Goal: Register for event/course

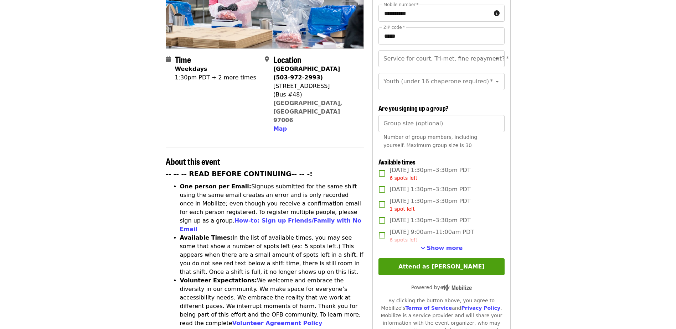
scroll to position [143, 0]
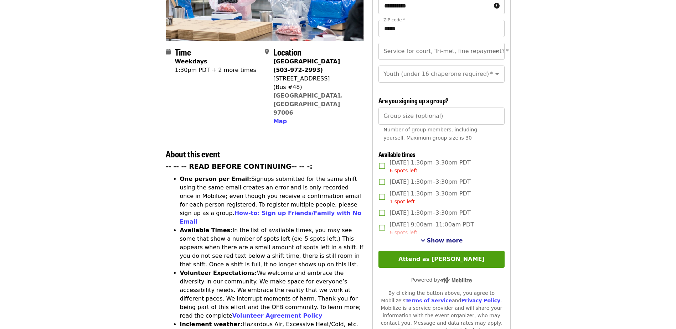
click at [450, 239] on span "Show more" at bounding box center [445, 240] width 36 height 7
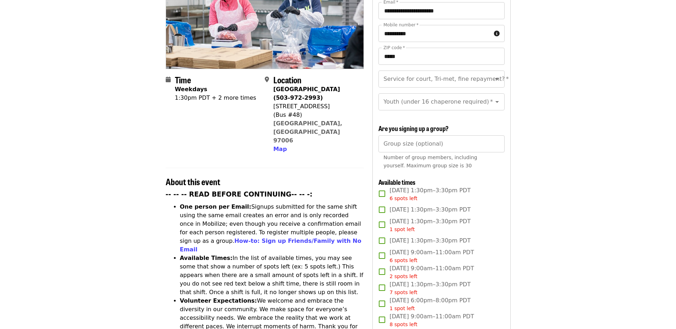
scroll to position [0, 0]
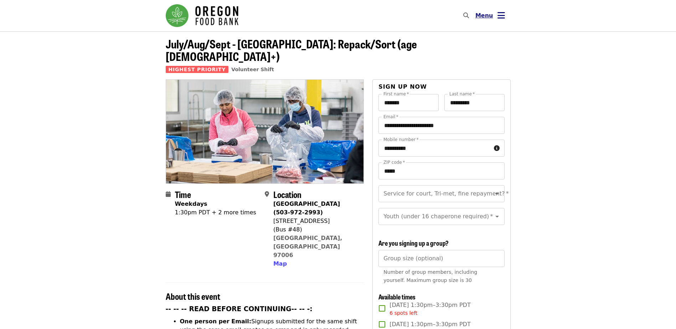
click at [493, 15] on button "Menu" at bounding box center [490, 15] width 41 height 17
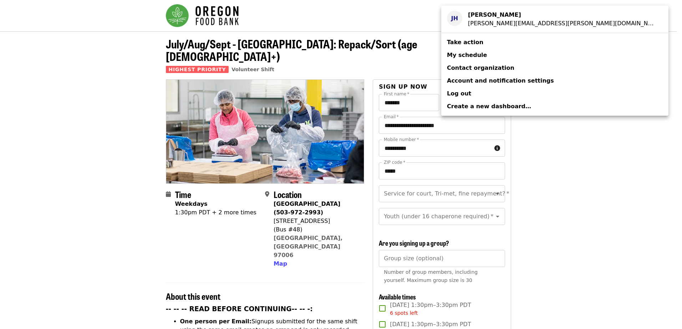
click at [496, 18] on strong "[PERSON_NAME]" at bounding box center [494, 14] width 53 height 7
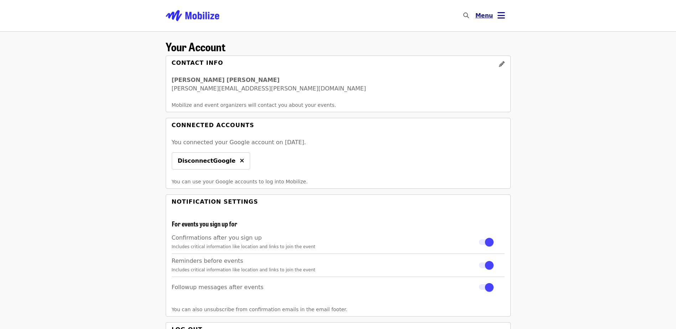
click at [498, 15] on icon "bars icon" at bounding box center [501, 15] width 7 height 10
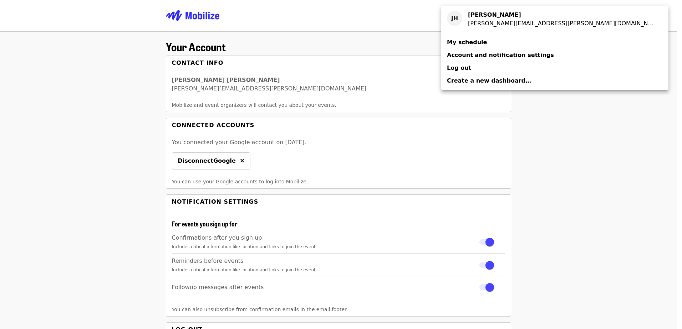
click at [481, 41] on link "My schedule" at bounding box center [554, 42] width 227 height 13
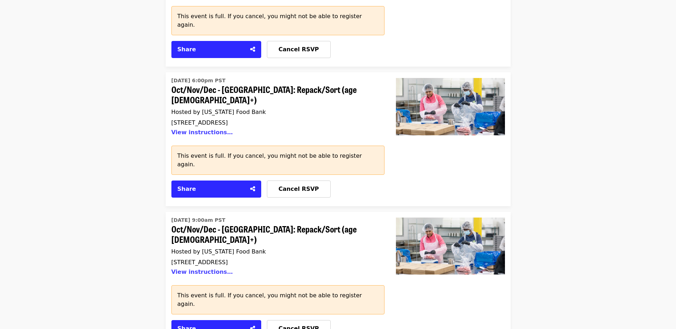
scroll to position [2104, 0]
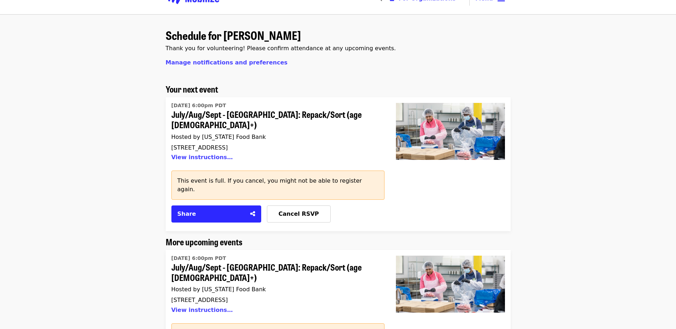
scroll to position [0, 0]
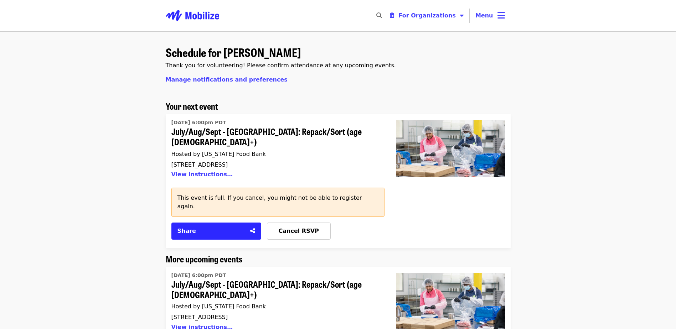
click at [482, 15] on span "Menu" at bounding box center [485, 15] width 18 height 7
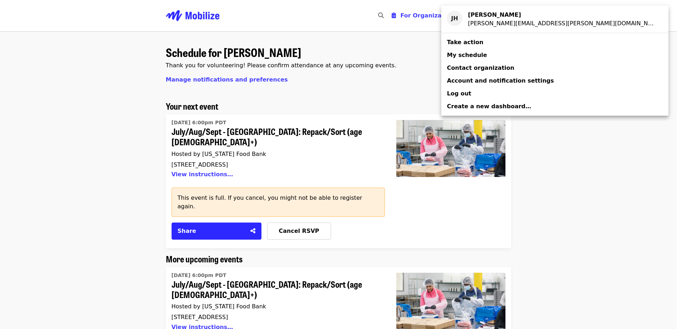
click at [481, 39] on link "Take action" at bounding box center [554, 42] width 227 height 13
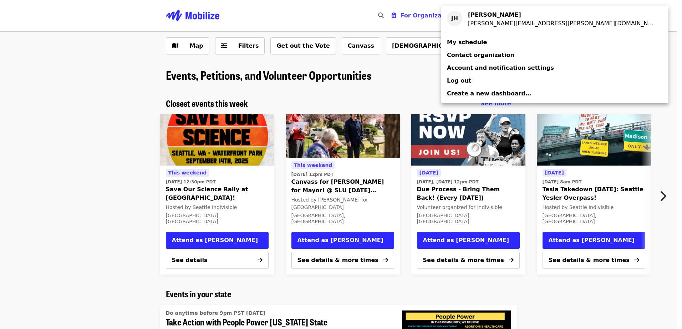
click at [92, 160] on div "Account menu" at bounding box center [341, 164] width 682 height 329
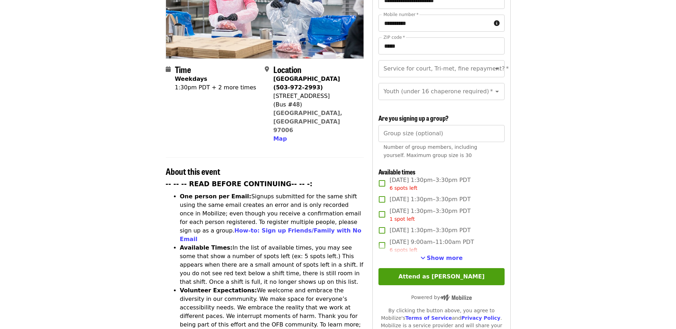
scroll to position [178, 0]
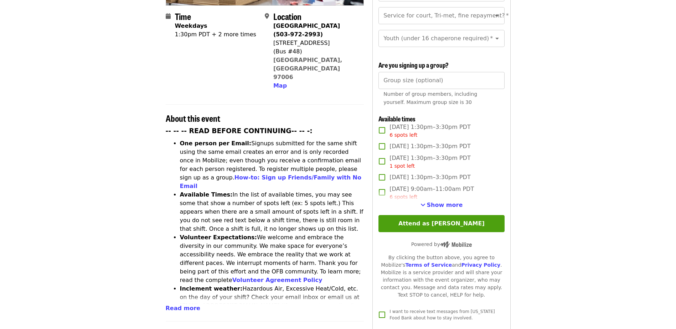
click at [436, 206] on span "Show more" at bounding box center [445, 205] width 36 height 7
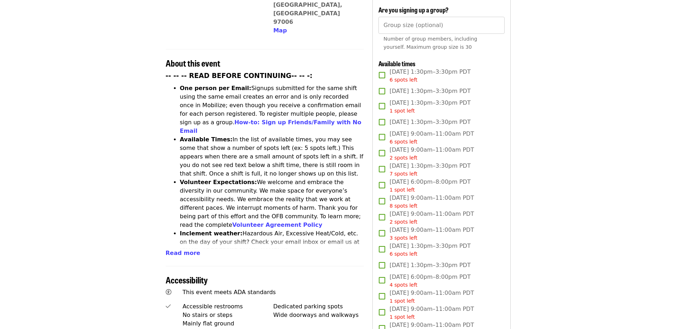
scroll to position [250, 0]
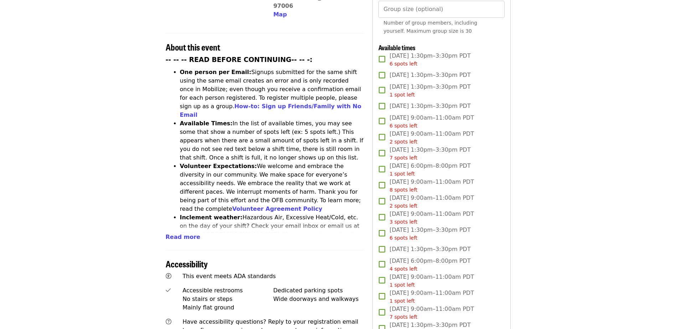
click at [533, 183] on article "July/Aug/Sept - Beaverton: Repack/Sort (age 10+) Highest Priority Volunteer Shi…" at bounding box center [338, 186] width 676 height 808
click at [532, 183] on article "July/Aug/Sept - Beaverton: Repack/Sort (age 10+) Highest Priority Volunteer Shi…" at bounding box center [338, 186] width 676 height 808
click at [531, 183] on article "July/Aug/Sept - Beaverton: Repack/Sort (age 10+) Highest Priority Volunteer Shi…" at bounding box center [338, 186] width 676 height 808
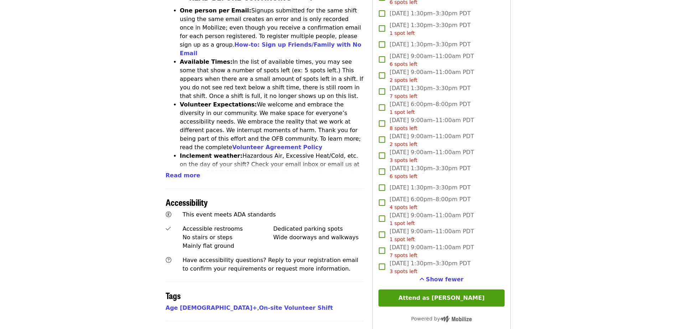
scroll to position [328, 0]
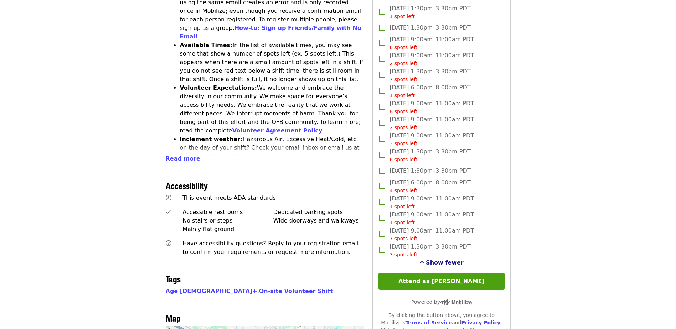
click at [433, 260] on span "Show fewer" at bounding box center [445, 263] width 38 height 7
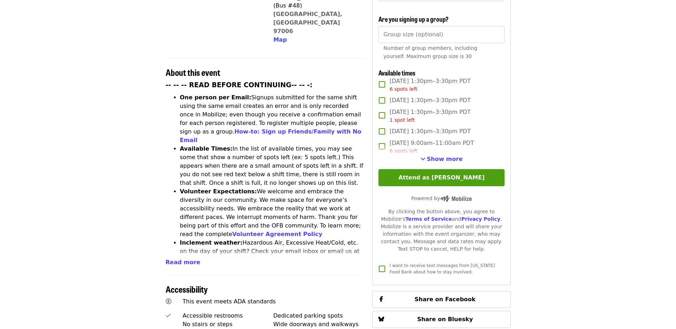
scroll to position [221, 0]
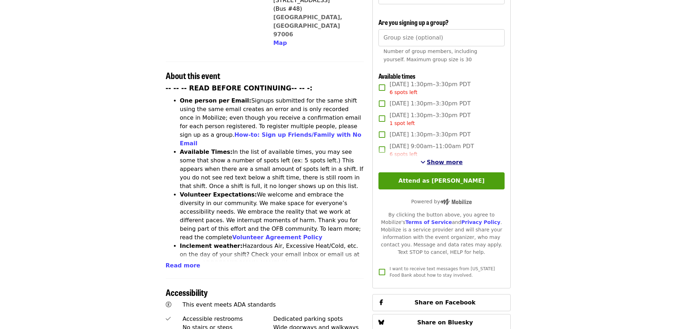
click at [433, 164] on span "Show more" at bounding box center [445, 162] width 36 height 7
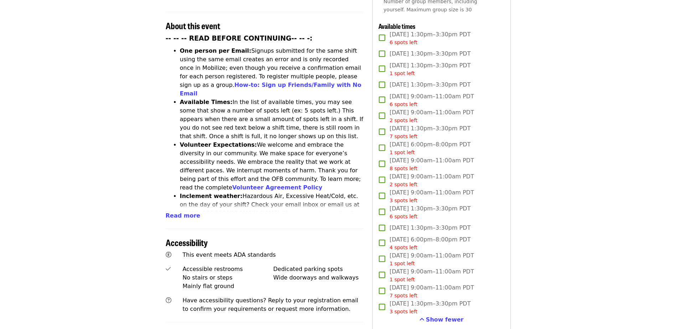
scroll to position [21, 0]
